Goal: Task Accomplishment & Management: Use online tool/utility

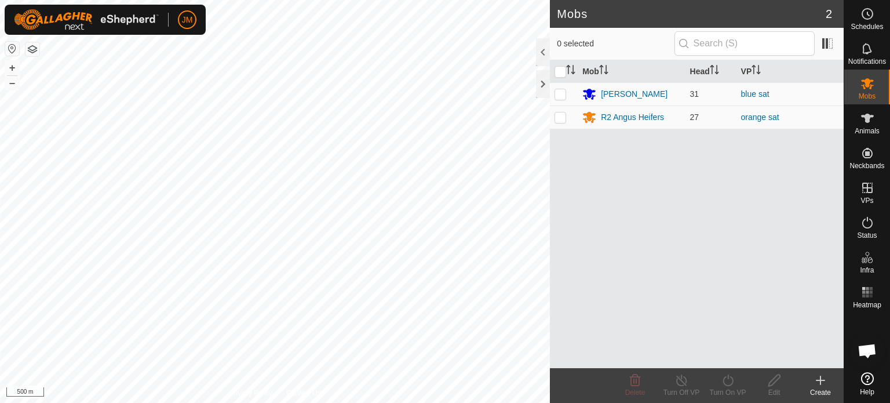
scroll to position [779, 0]
click at [820, 382] on icon at bounding box center [821, 380] width 14 height 14
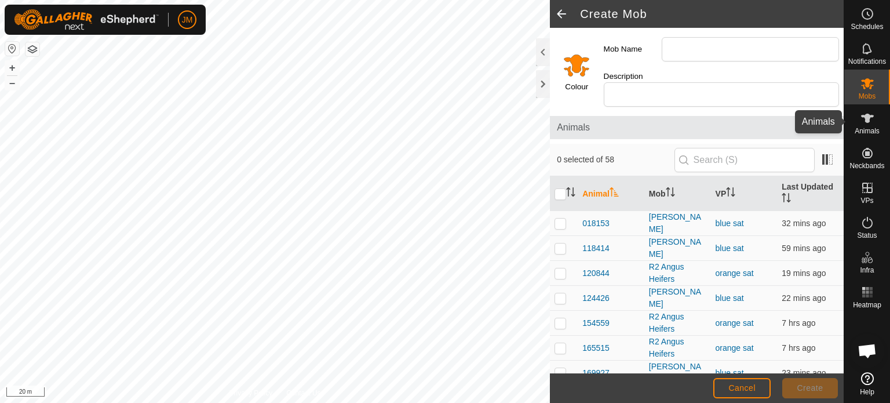
click at [870, 120] on icon at bounding box center [868, 118] width 14 height 14
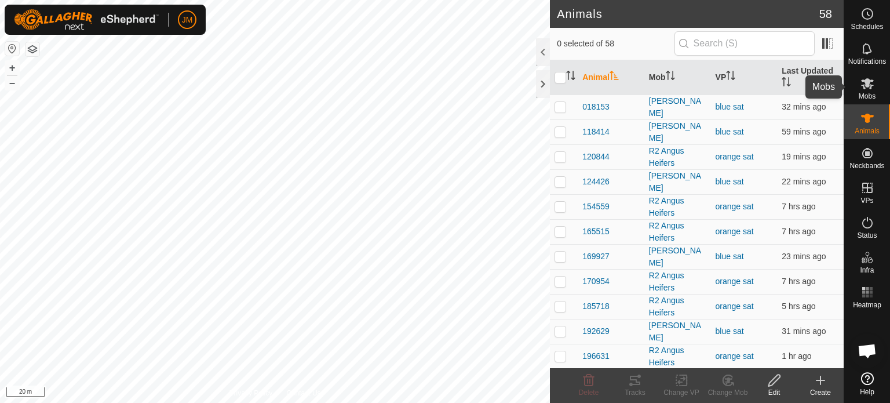
click at [859, 89] on es-mob-svg-icon at bounding box center [867, 83] width 21 height 19
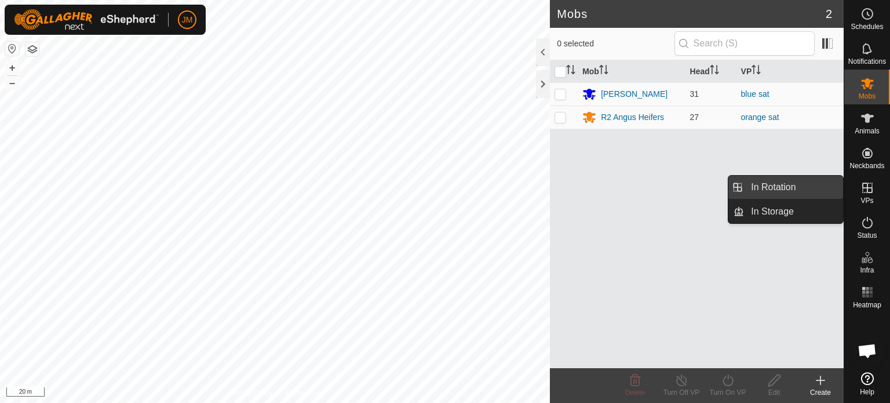
click at [806, 189] on link "In Rotation" at bounding box center [793, 187] width 99 height 23
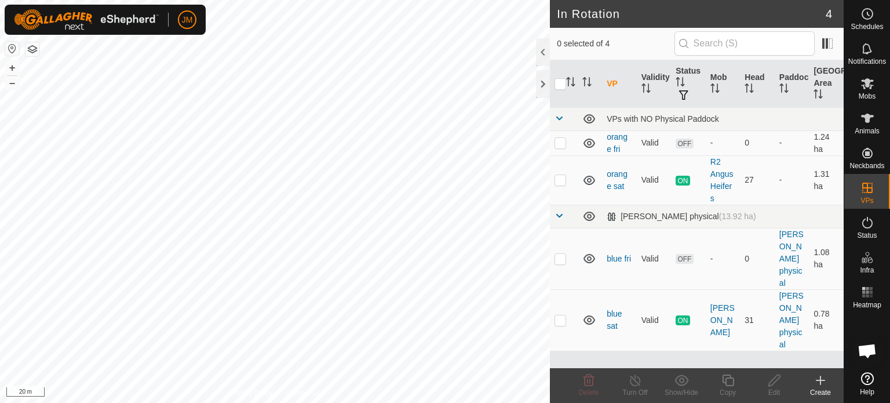
click at [820, 375] on icon at bounding box center [821, 380] width 14 height 14
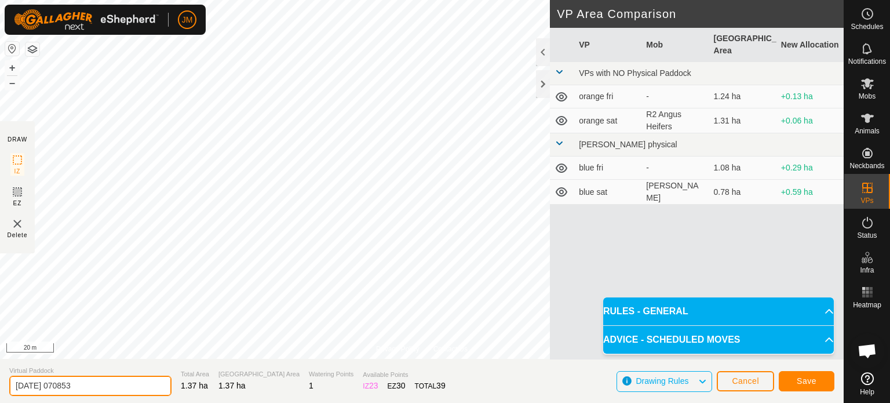
click at [96, 381] on input "[DATE] 070853" at bounding box center [90, 386] width 162 height 20
type input "2"
type input "orange [DATE]"
click at [791, 383] on button "Save" at bounding box center [807, 381] width 56 height 20
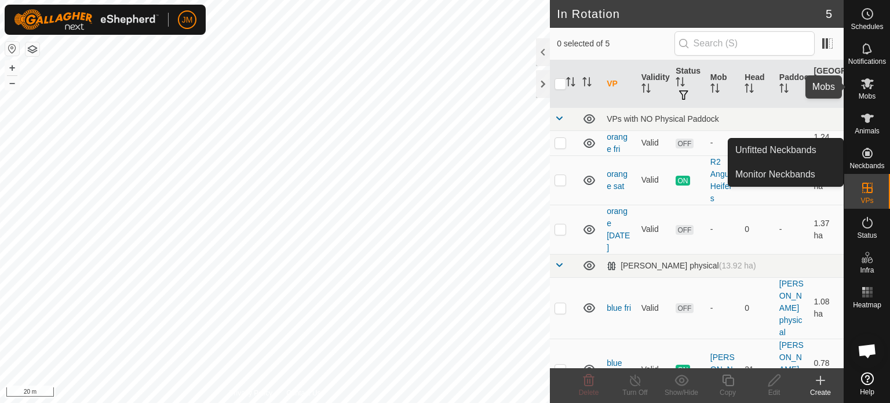
click at [866, 90] on es-mob-svg-icon at bounding box center [867, 83] width 21 height 19
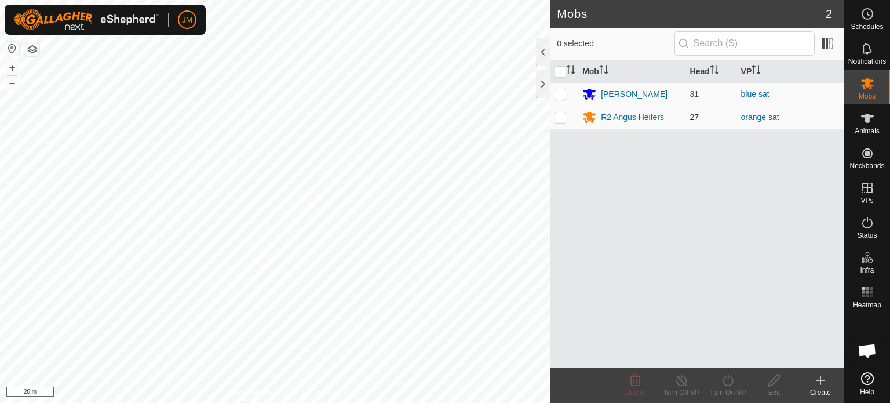
click at [563, 118] on p-checkbox at bounding box center [561, 116] width 12 height 9
checkbox input "true"
click at [729, 384] on icon at bounding box center [728, 380] width 14 height 14
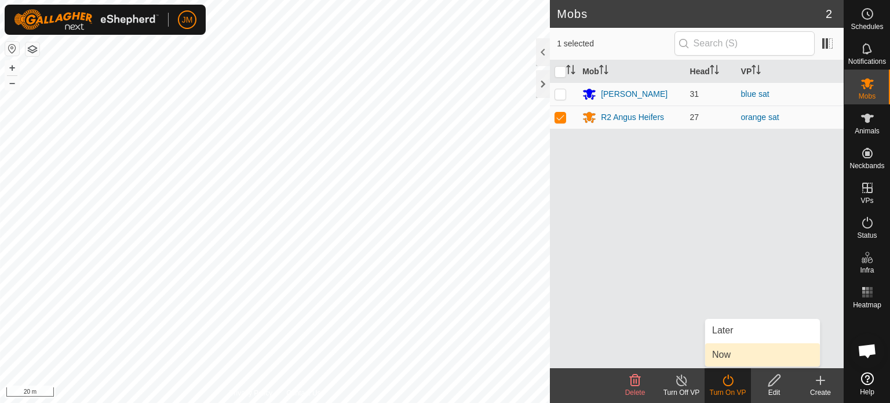
click at [728, 361] on link "Now" at bounding box center [763, 354] width 115 height 23
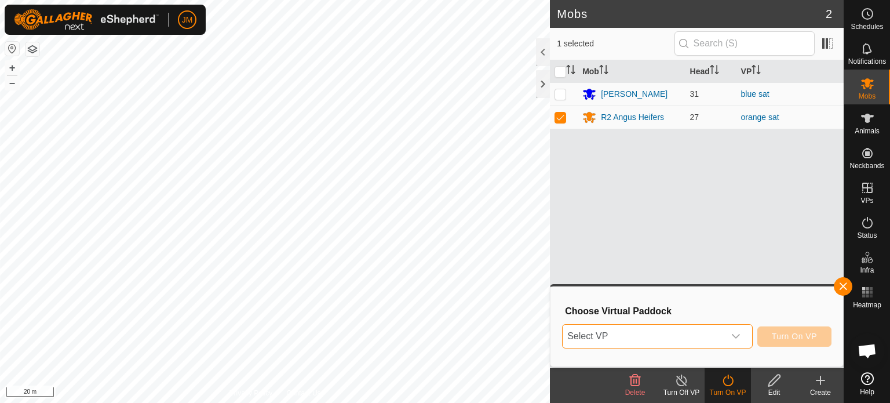
click at [719, 332] on span "Select VP" at bounding box center [644, 336] width 162 height 23
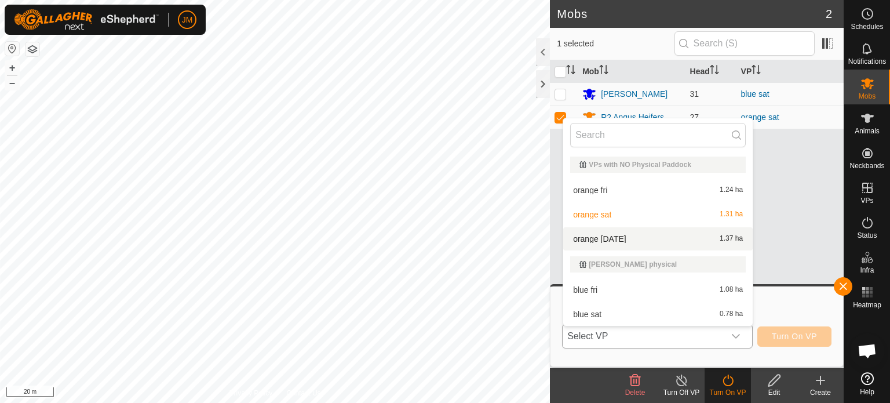
click at [708, 241] on li "orange [DATE] 1.37 ha" at bounding box center [658, 238] width 190 height 23
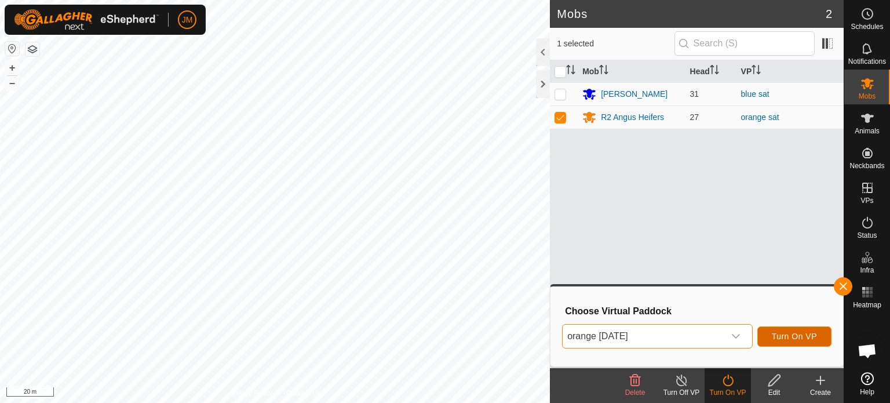
click at [788, 337] on span "Turn On VP" at bounding box center [794, 336] width 45 height 9
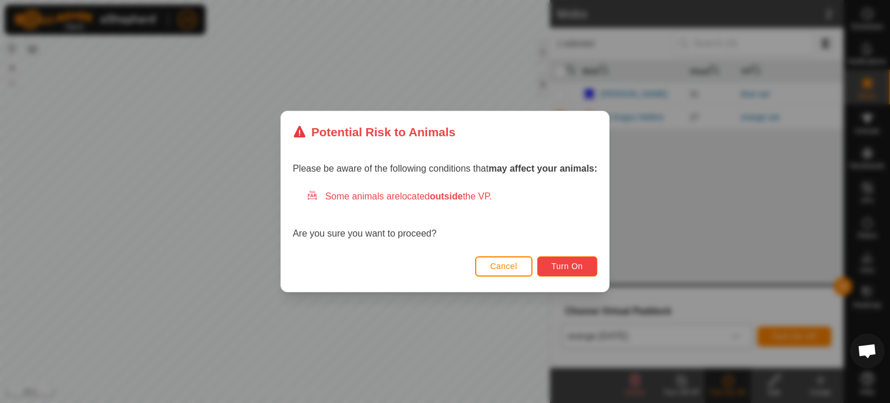
click at [566, 266] on body "JM Schedules Notifications Mobs Animals Neckbands VPs Status Infra Heatmap Help…" at bounding box center [445, 201] width 890 height 403
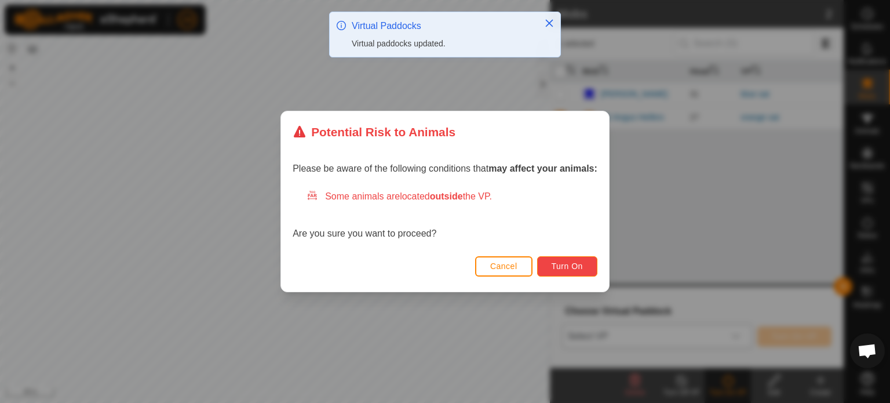
click at [566, 266] on span "Turn On" at bounding box center [567, 265] width 31 height 9
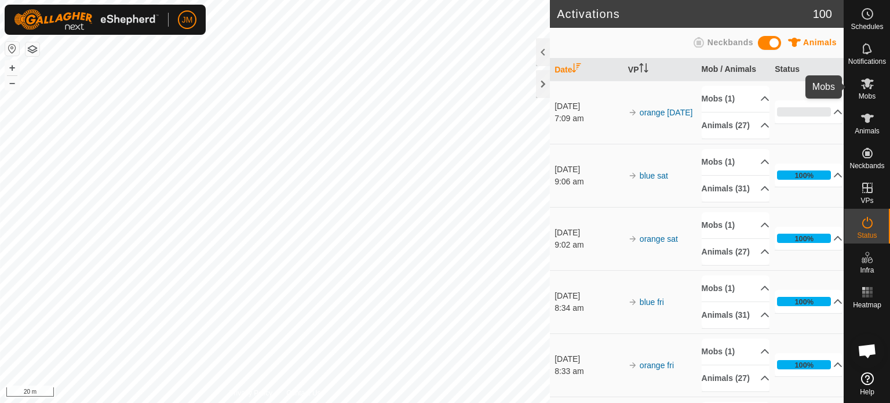
click at [870, 84] on icon at bounding box center [868, 84] width 14 height 14
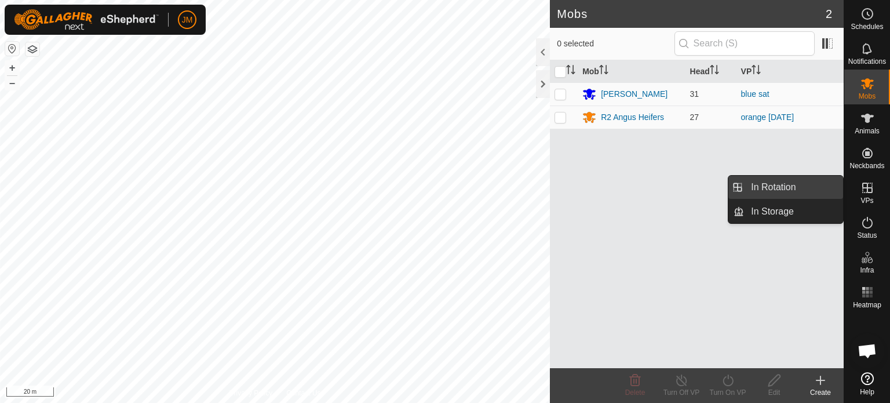
drag, startPoint x: 834, startPoint y: 190, endPoint x: 816, endPoint y: 188, distance: 18.1
click at [816, 188] on link "In Rotation" at bounding box center [793, 187] width 99 height 23
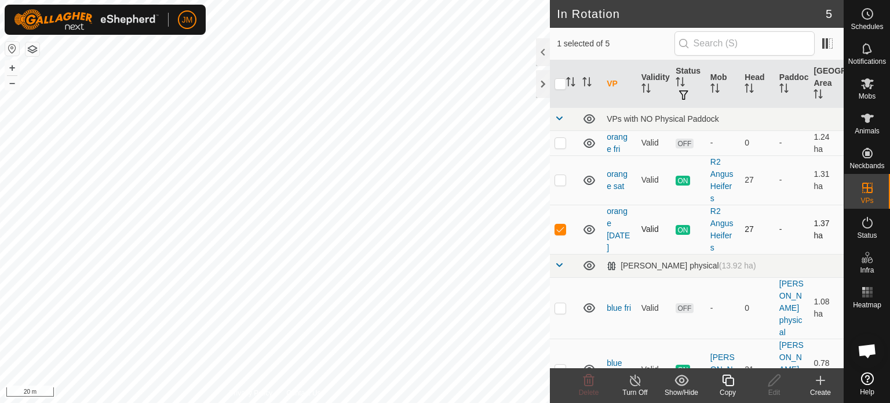
click at [562, 227] on p-checkbox at bounding box center [561, 228] width 12 height 9
checkbox input "false"
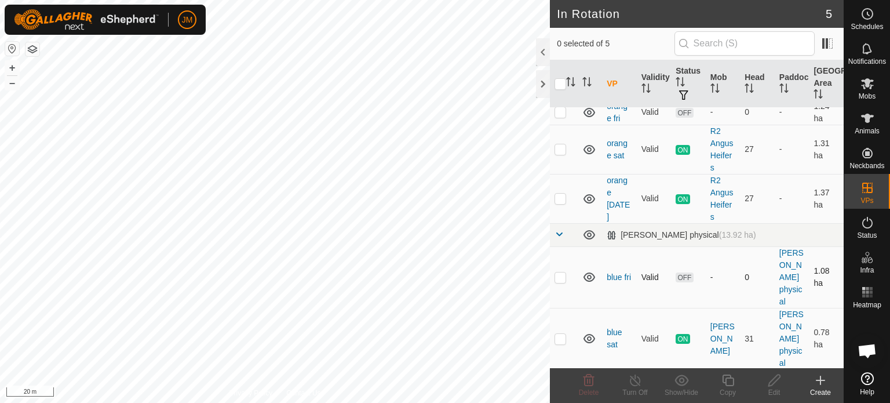
click at [559, 276] on p-checkbox at bounding box center [561, 276] width 12 height 9
click at [590, 386] on icon at bounding box center [589, 381] width 11 height 12
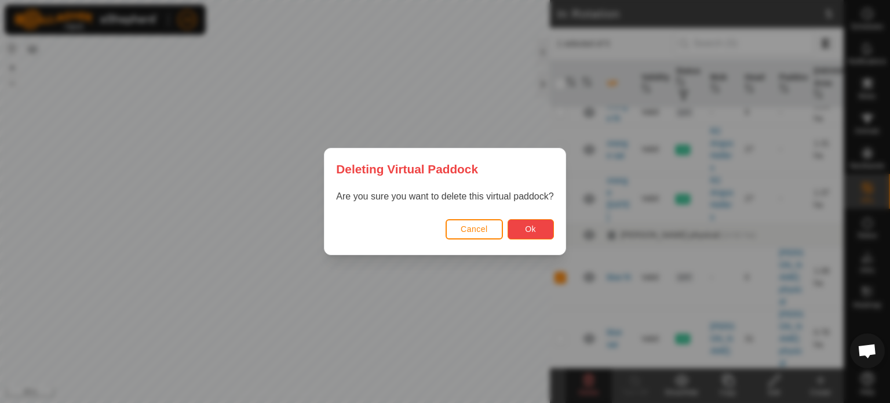
click at [540, 238] on button "Ok" at bounding box center [531, 229] width 46 height 20
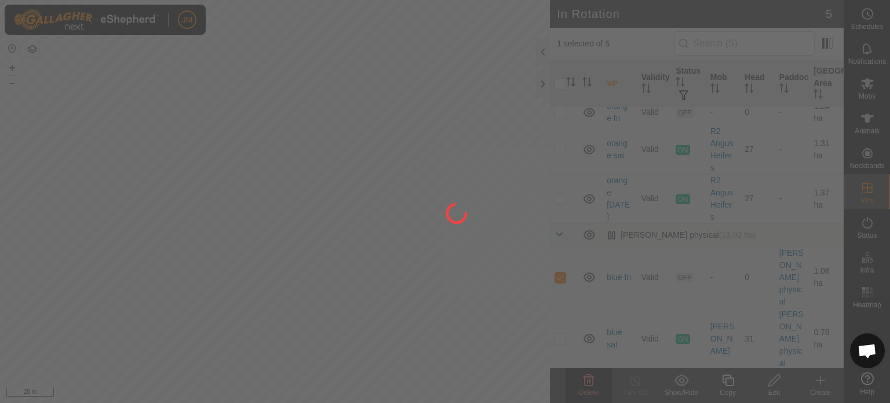
checkbox input "false"
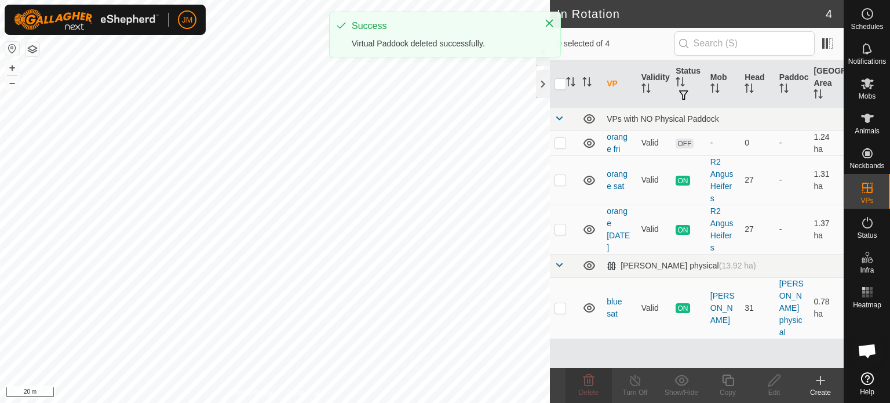
click at [826, 380] on icon at bounding box center [821, 380] width 14 height 14
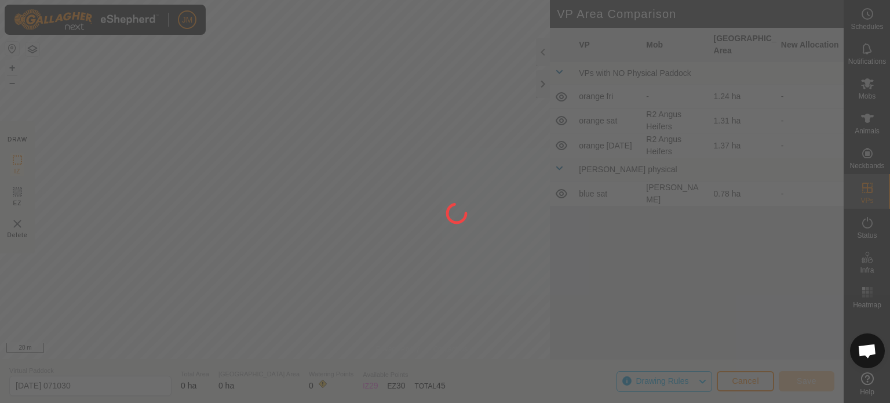
click at [390, 83] on div "JM Schedules Notifications Mobs Animals Neckbands VPs Status Infra Heatmap Help…" at bounding box center [445, 201] width 890 height 403
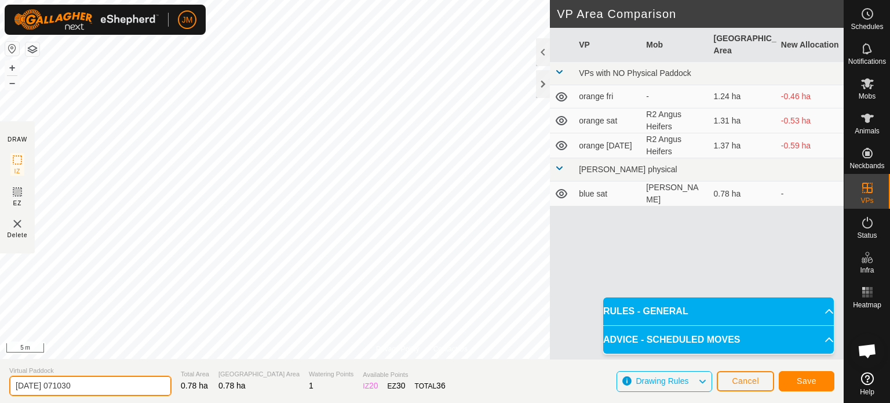
click at [100, 384] on input "[DATE] 071030" at bounding box center [90, 386] width 162 height 20
type input "2"
type input "blue [DATE]"
click at [804, 382] on span "Save" at bounding box center [807, 380] width 20 height 9
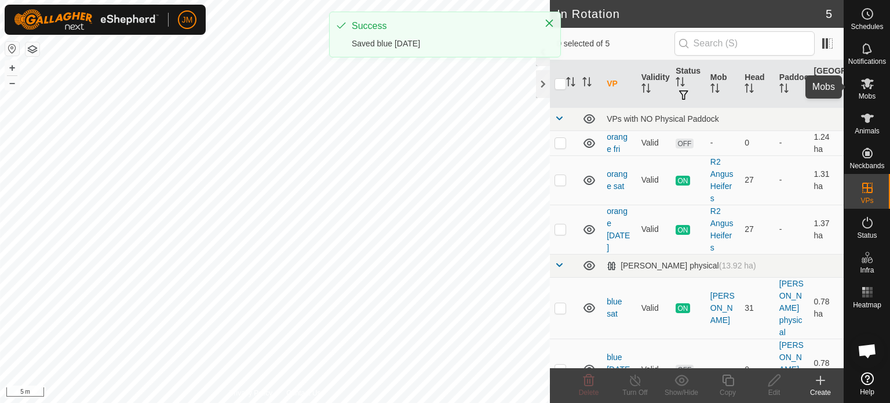
click at [874, 89] on icon at bounding box center [868, 84] width 14 height 14
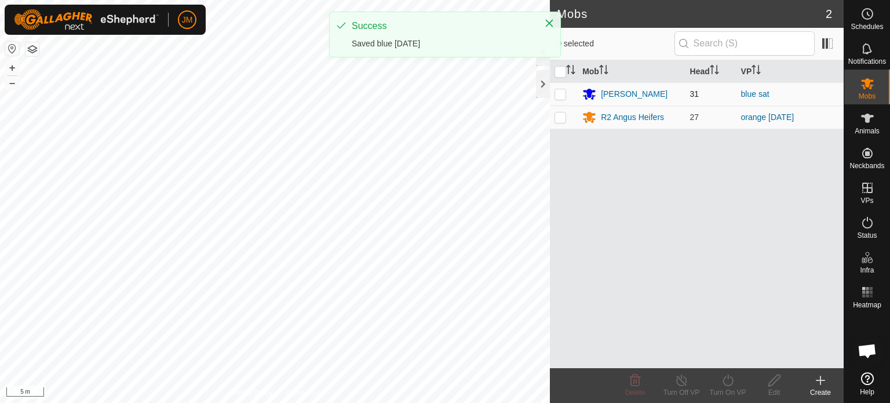
click at [561, 92] on p-checkbox at bounding box center [561, 93] width 12 height 9
checkbox input "true"
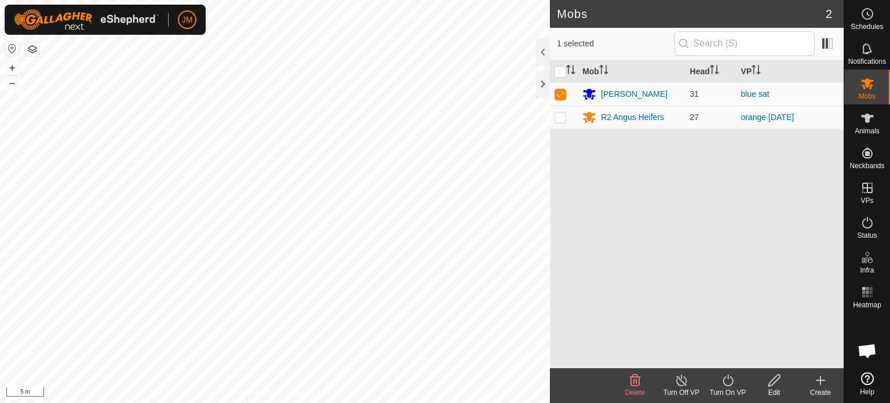
click at [726, 375] on icon at bounding box center [728, 380] width 14 height 14
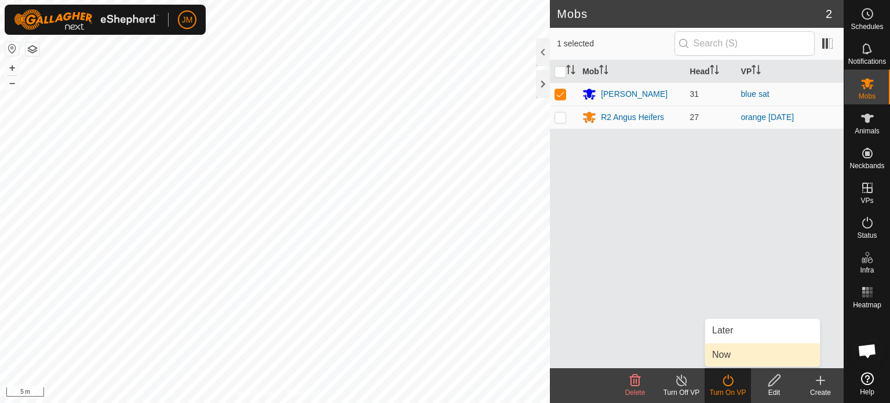
click at [729, 357] on link "Now" at bounding box center [763, 354] width 115 height 23
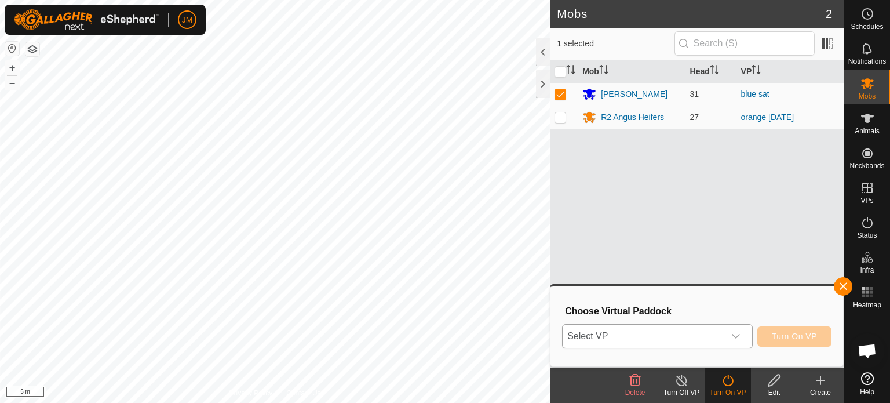
click at [708, 330] on span "Select VP" at bounding box center [644, 336] width 162 height 23
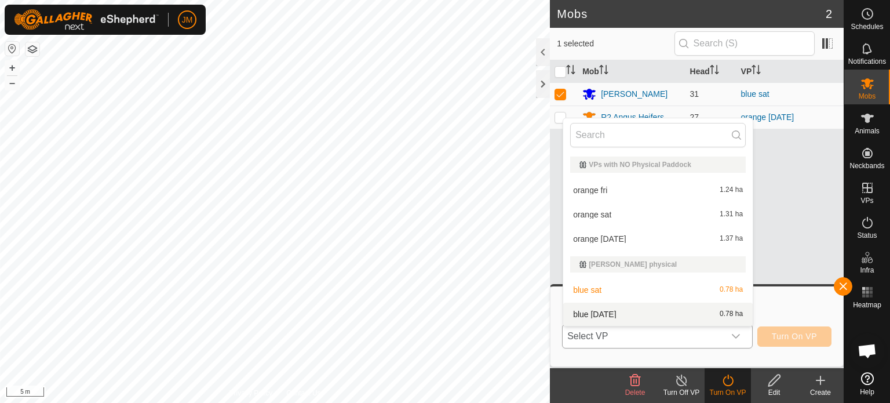
click at [702, 316] on li "blue [DATE] 0.78 ha" at bounding box center [658, 314] width 190 height 23
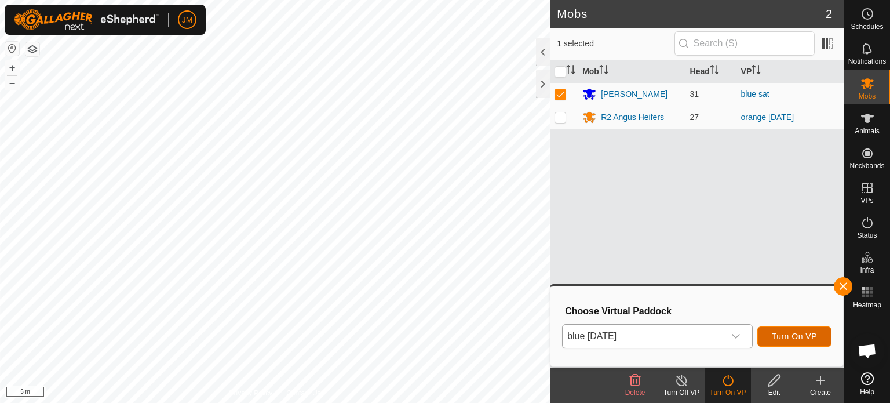
click at [810, 338] on span "Turn On VP" at bounding box center [794, 336] width 45 height 9
